Goal: Complete application form: Complete application form

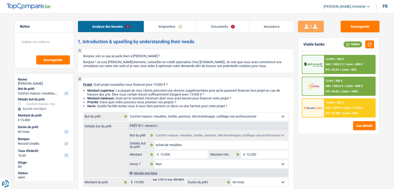
select select "household"
select select "60"
select select "record credits"
select select "32"
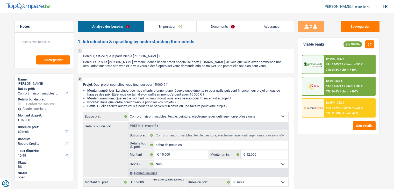
select select "single"
select select "liveWithParents"
select select "BE"
select select "personalLoan"
select select "other"
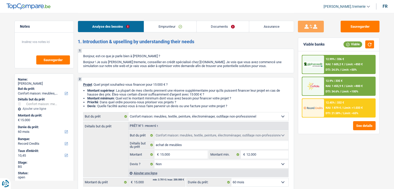
select select "48"
click at [181, 30] on link "Emprunteur" at bounding box center [170, 26] width 52 height 11
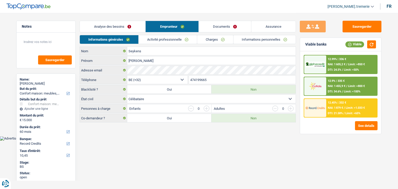
click at [219, 43] on link "Charges" at bounding box center [215, 39] width 36 height 9
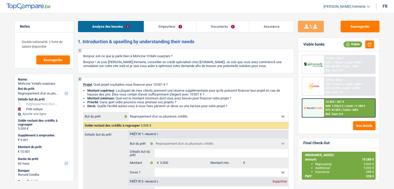
select select "refinancing"
select select "car"
select select "60"
select select "refinancing"
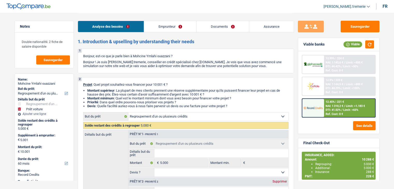
select select "refinancing"
select select "car"
select select "yes"
select select "60"
select select "worker"
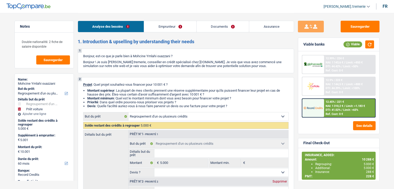
select select "netSalary"
select select "familyAllowances"
select select "rents"
select select "cardOrCredit"
select select "refinancing"
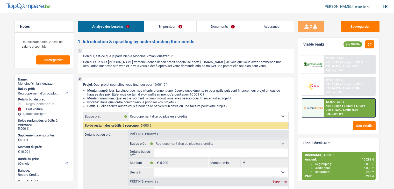
select select "refinancing"
select select "car"
select select "yes"
select select "60"
select select "32"
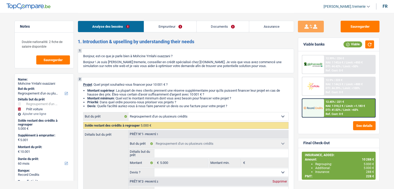
select select "single"
click at [164, 31] on link "Emprunteur" at bounding box center [170, 26] width 52 height 11
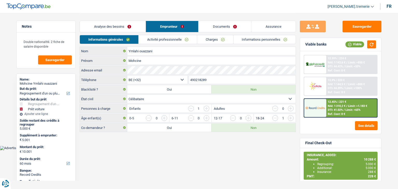
click at [304, 107] on div "12.45% | 221 € NAI: 1 310,2 € / Limit: >1.183 € DTI: 41.02% / Limit: <65% Ref. …" at bounding box center [341, 108] width 74 height 19
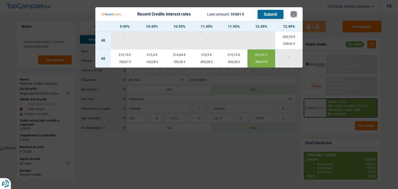
click at [293, 13] on button "×" at bounding box center [293, 14] width 5 height 5
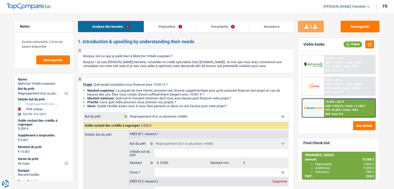
select select "refinancing"
select select "car"
select select "60"
select select "refinancing"
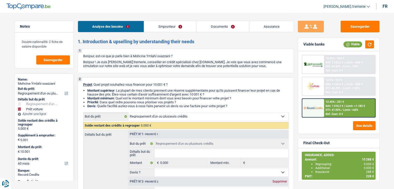
select select "refinancing"
select select "car"
select select "yes"
select select "60"
select select "worker"
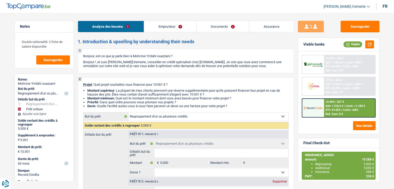
select select "netSalary"
select select "familyAllowances"
select select "rents"
select select "cardOrCredit"
select select "refinancing"
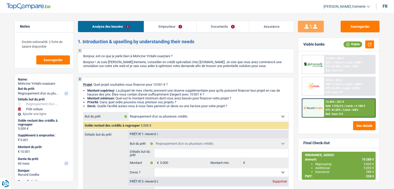
select select "refinancing"
select select "car"
select select "yes"
select select "60"
click at [326, 108] on span "DTI: 41.02%" at bounding box center [333, 109] width 15 height 3
